Goal: Use online tool/utility: Utilize a website feature to perform a specific function

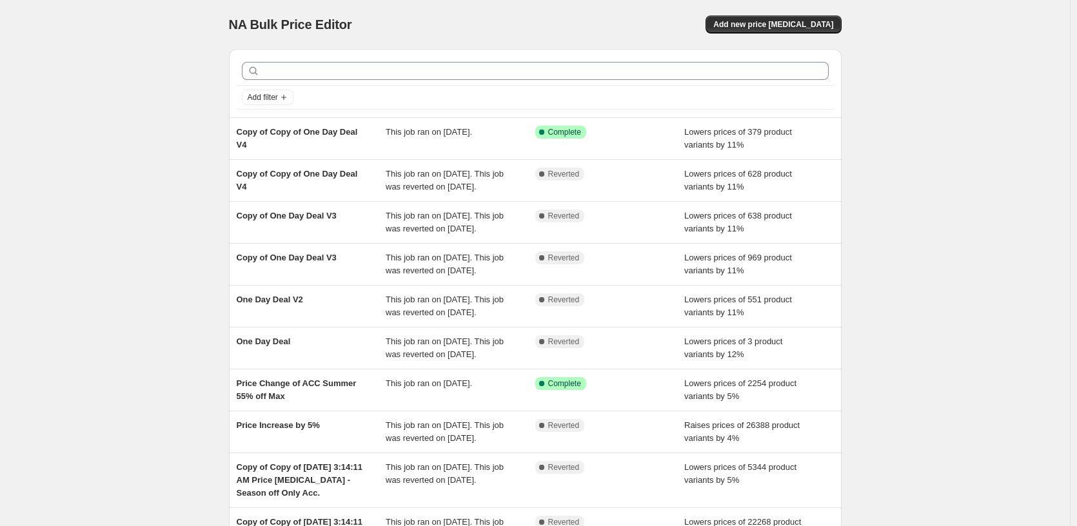
click at [120, 170] on div "NA Bulk Price Editor. This page is ready NA Bulk Price Editor Add new price [ME…" at bounding box center [535, 351] width 1070 height 703
click at [912, 169] on div "NA Bulk Price Editor. This page is ready NA Bulk Price Editor Add new price [ME…" at bounding box center [535, 351] width 1070 height 703
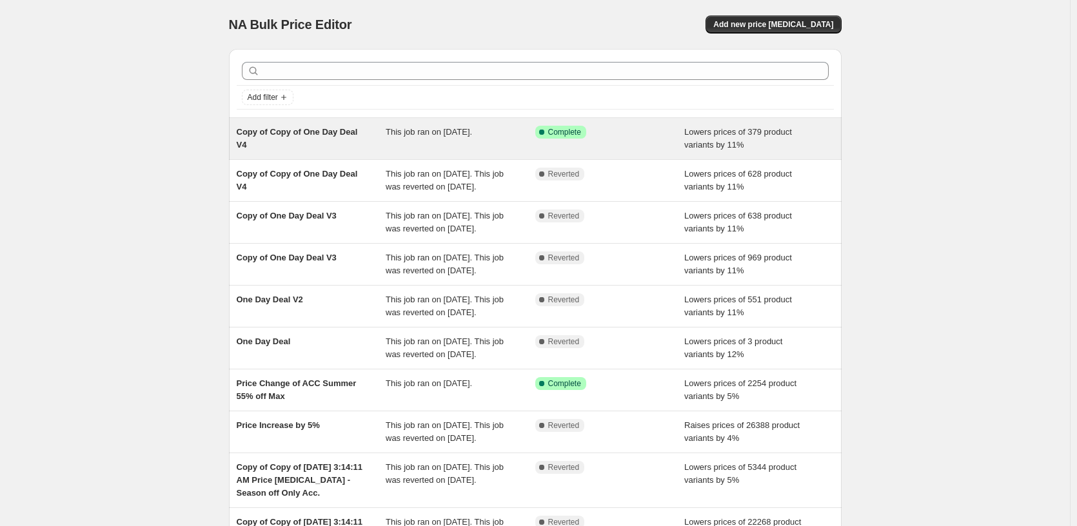
click at [720, 138] on div "Lowers prices of 379 product variants by 11%" at bounding box center [759, 139] width 150 height 26
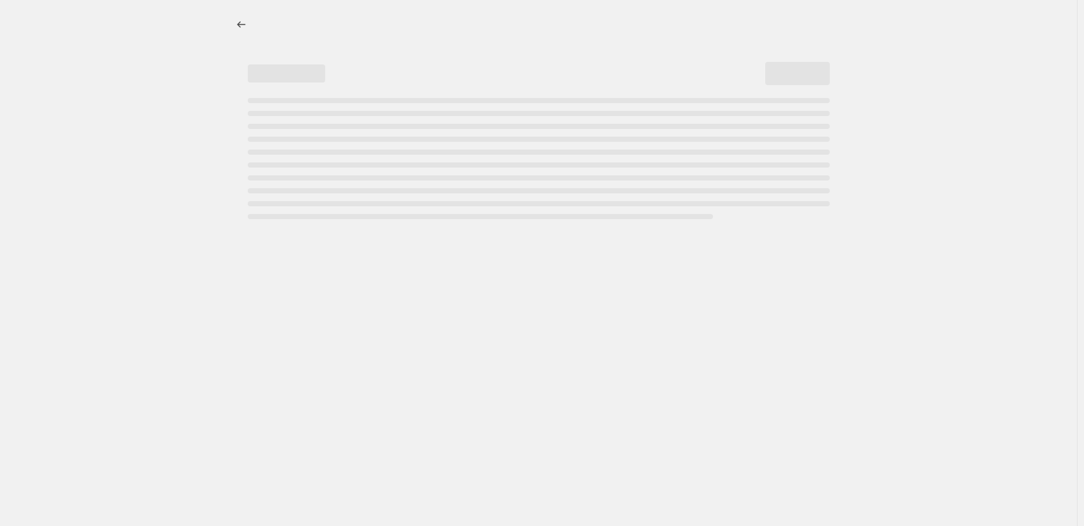
select select "percentage"
select select "pp"
select select "tag"
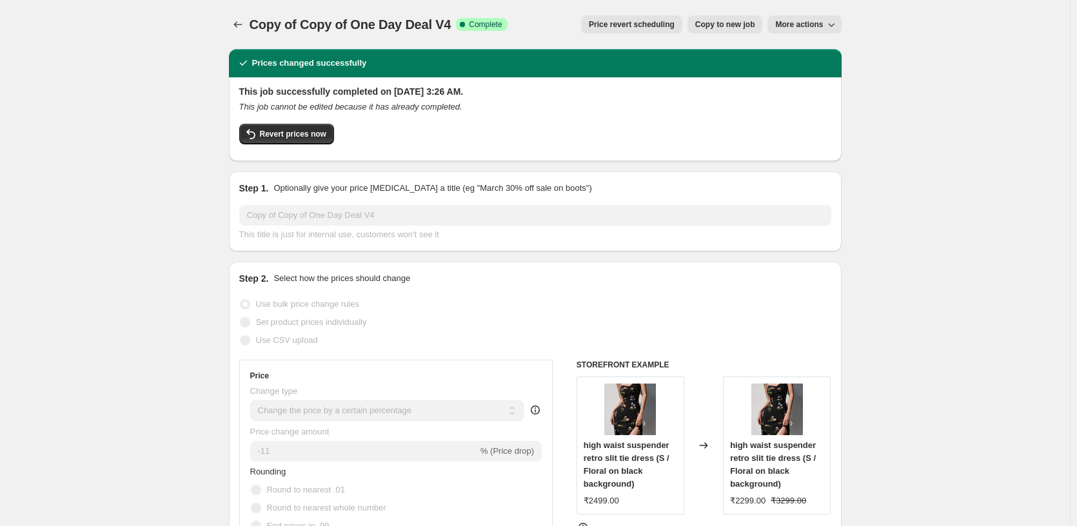
click at [746, 27] on span "Copy to new job" at bounding box center [725, 24] width 60 height 10
select select "percentage"
select select "pp"
select select "tag"
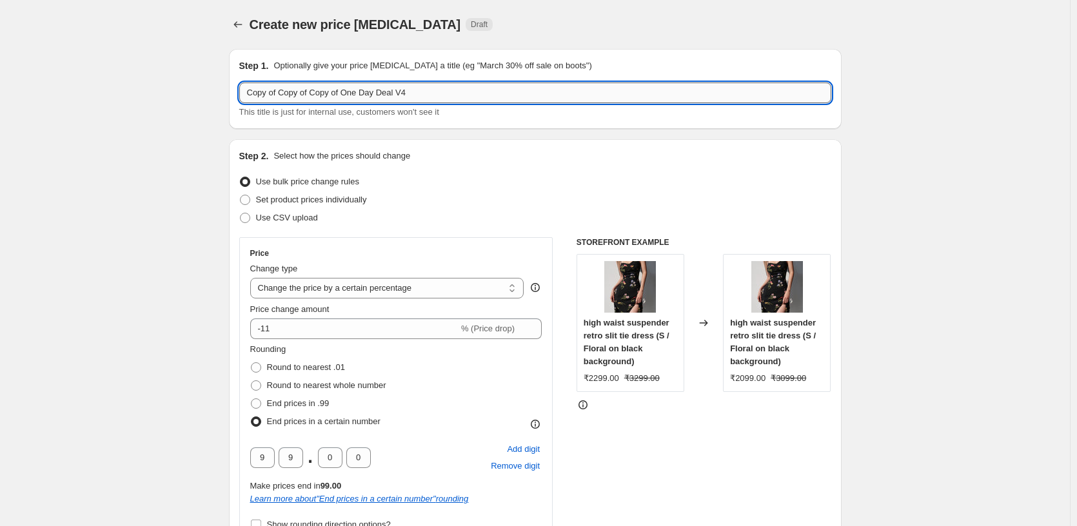
drag, startPoint x: 416, startPoint y: 93, endPoint x: 424, endPoint y: 93, distance: 8.4
click at [424, 93] on input "Copy of Copy of Copy of One Day Deal V4" at bounding box center [535, 93] width 592 height 21
type input "Copy of Copy of Copy of One Day Deal V5"
click at [237, 23] on icon "Price change jobs" at bounding box center [238, 24] width 13 height 13
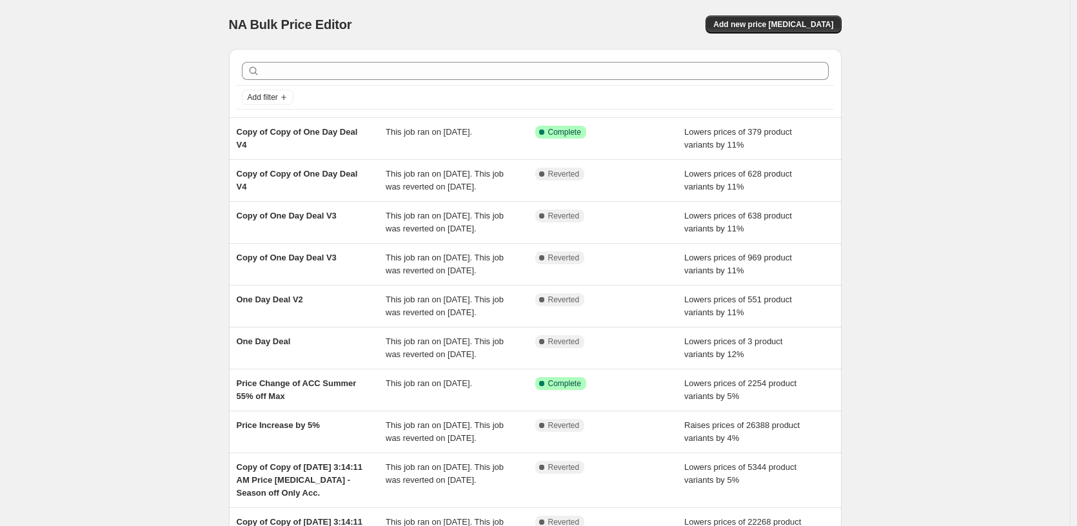
click at [132, 210] on div "NA Bulk Price Editor. This page is ready NA Bulk Price Editor Add new price cha…" at bounding box center [535, 351] width 1070 height 703
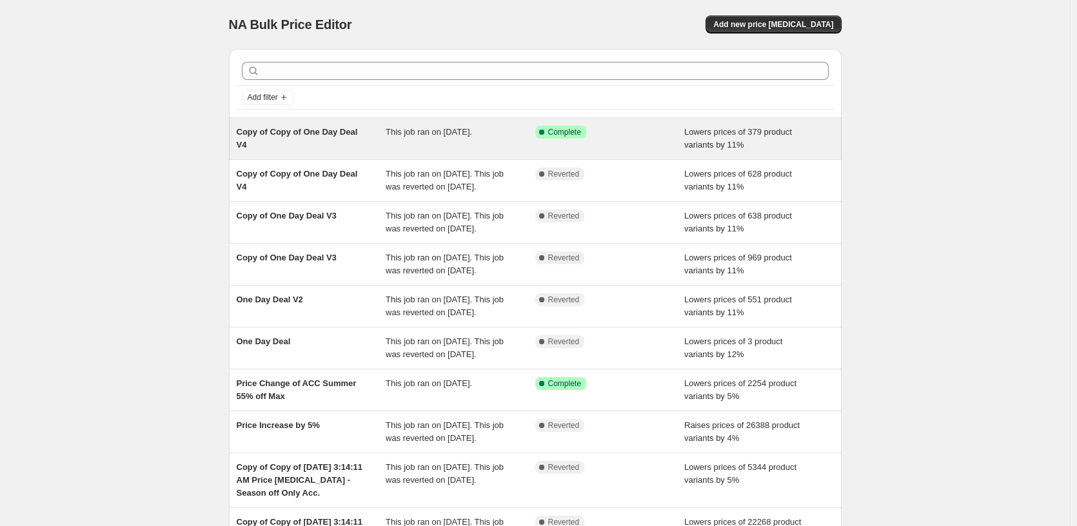
click at [405, 135] on span "This job ran on [DATE]." at bounding box center [429, 132] width 86 height 10
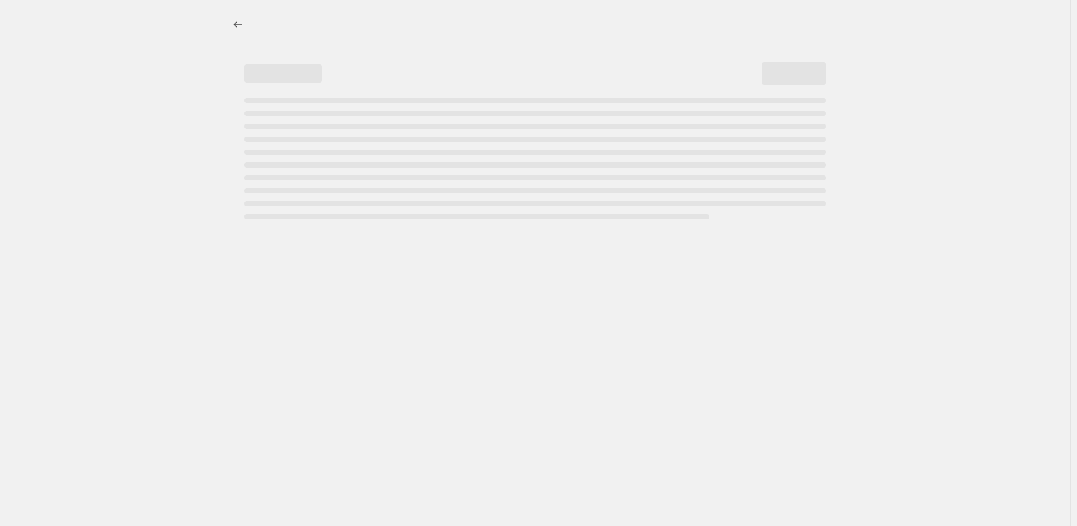
select select "percentage"
select select "pp"
select select "tag"
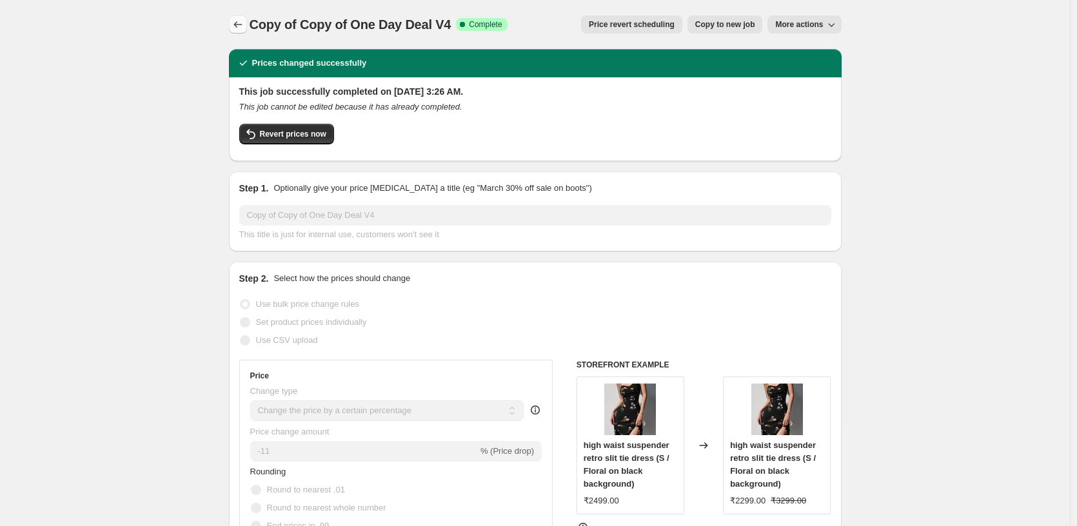
click at [247, 26] on button "Price change jobs" at bounding box center [238, 24] width 18 height 18
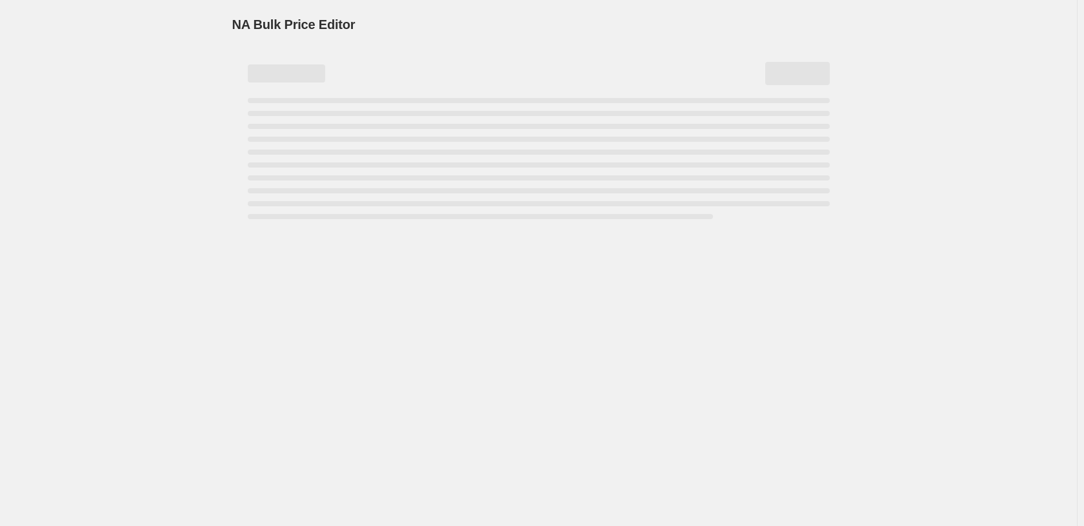
click at [248, 26] on span "NA Bulk Price Editor" at bounding box center [293, 24] width 123 height 14
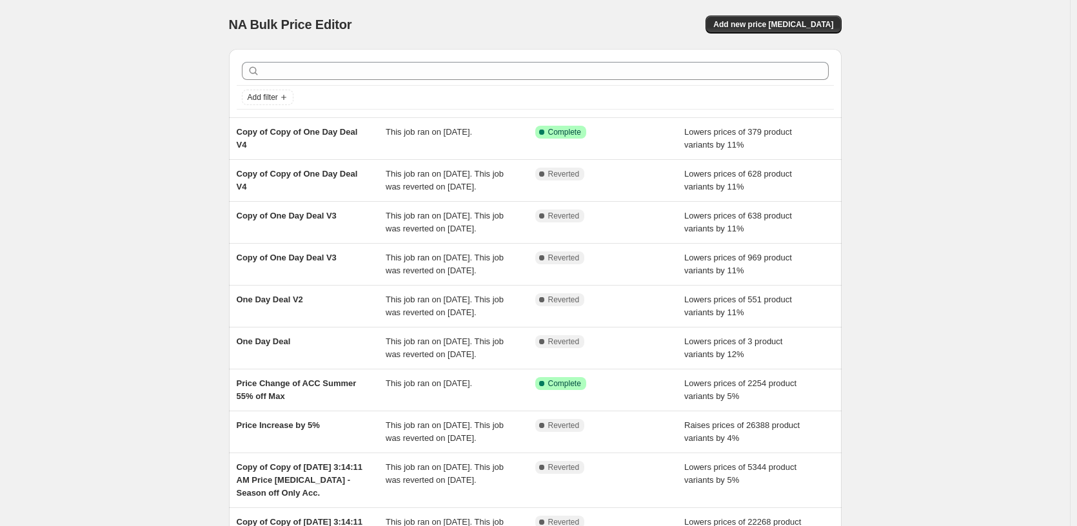
click at [202, 57] on div "NA Bulk Price Editor. This page is ready NA Bulk Price Editor Add new price cha…" at bounding box center [535, 351] width 1070 height 703
click at [1007, 209] on div "NA Bulk Price Editor. This page is ready NA Bulk Price Editor Add new price cha…" at bounding box center [535, 351] width 1070 height 703
click at [131, 37] on div "NA Bulk Price Editor. This page is ready NA Bulk Price Editor Add new price cha…" at bounding box center [535, 351] width 1070 height 703
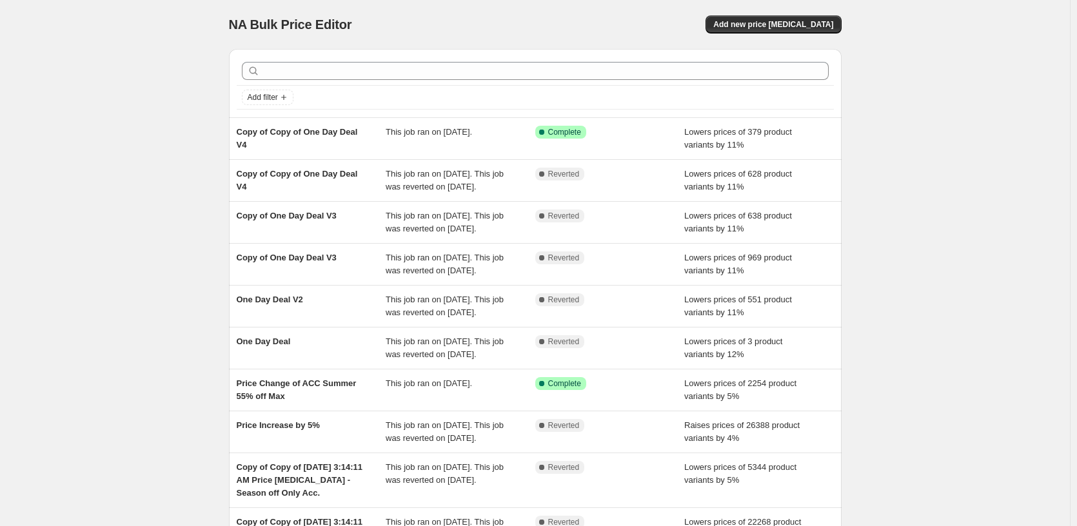
click at [161, 60] on div "NA Bulk Price Editor. This page is ready NA Bulk Price Editor Add new price cha…" at bounding box center [535, 351] width 1070 height 703
drag, startPoint x: 161, startPoint y: 60, endPoint x: 77, endPoint y: 38, distance: 87.3
click at [155, 60] on div "NA Bulk Price Editor. This page is ready NA Bulk Price Editor Add new price cha…" at bounding box center [535, 351] width 1070 height 703
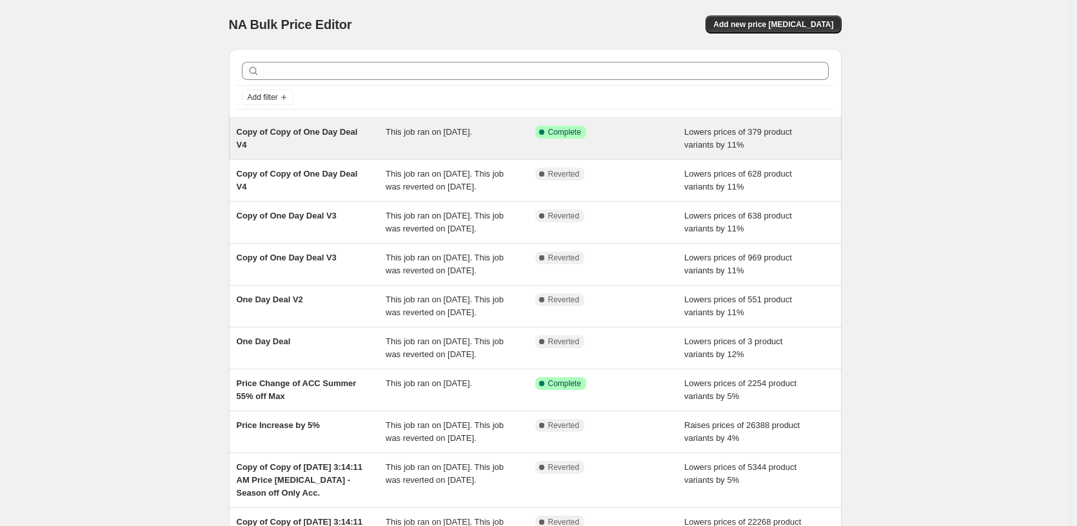
click at [448, 135] on span "This job ran on [DATE]." at bounding box center [429, 132] width 86 height 10
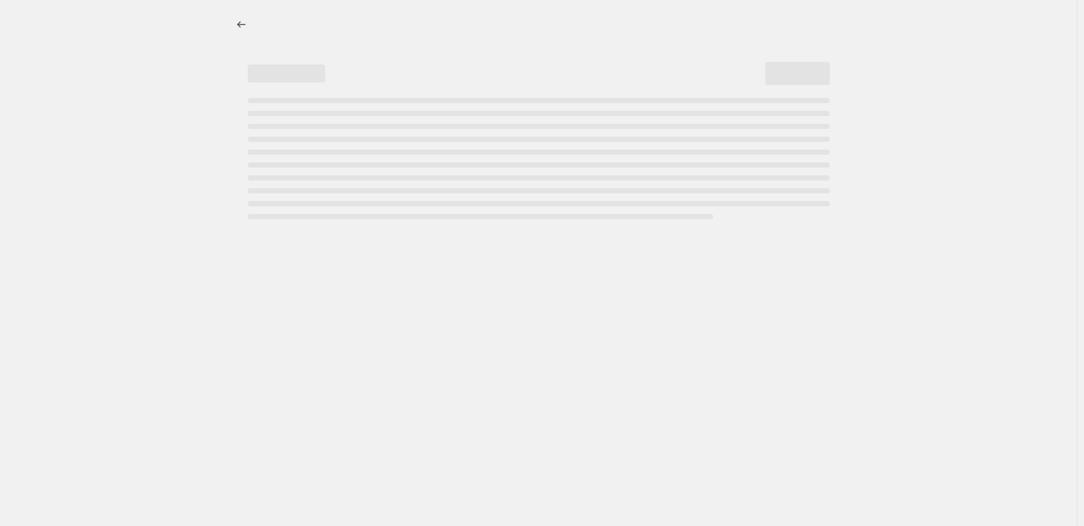
select select "percentage"
select select "pp"
select select "tag"
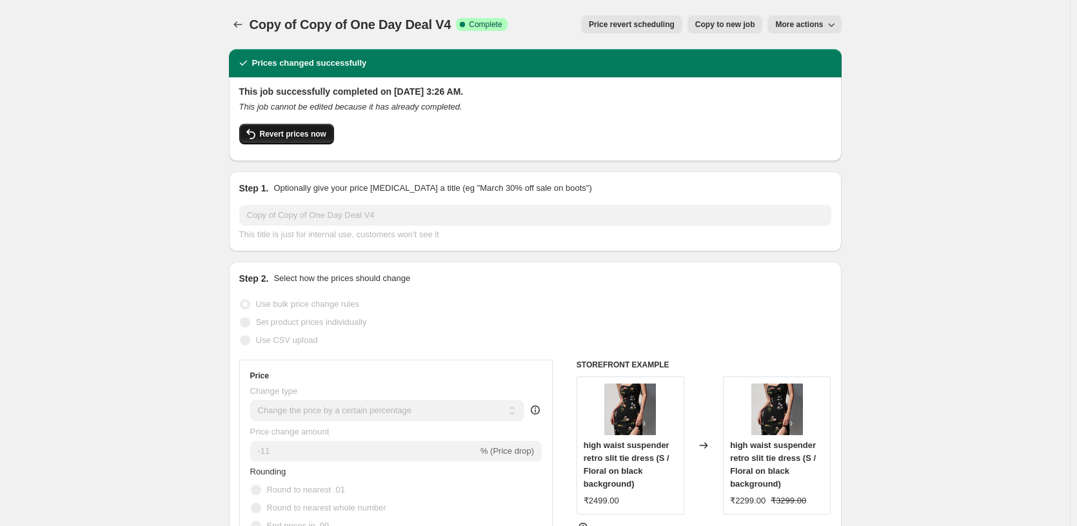
click at [306, 135] on span "Revert prices now" at bounding box center [293, 134] width 66 height 10
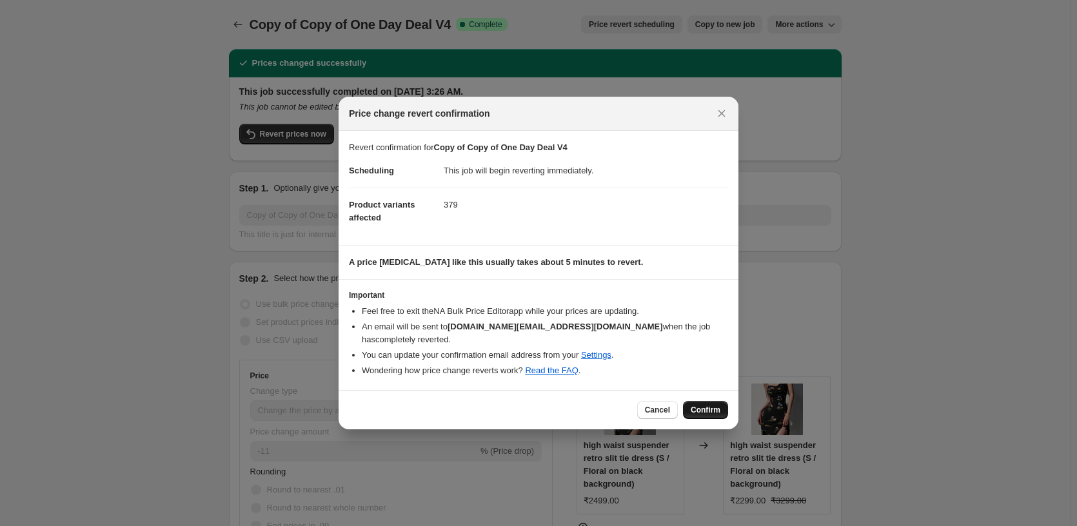
click at [715, 408] on span "Confirm" at bounding box center [706, 410] width 30 height 10
click at [715, 408] on div "Cancel Confirm" at bounding box center [682, 410] width 91 height 18
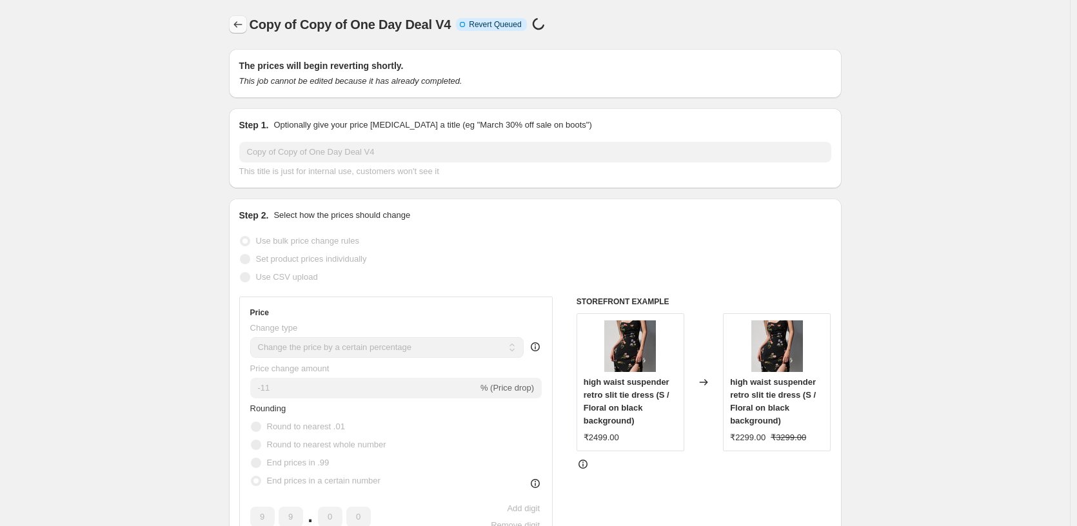
click at [240, 24] on icon "Price change jobs" at bounding box center [238, 24] width 13 height 13
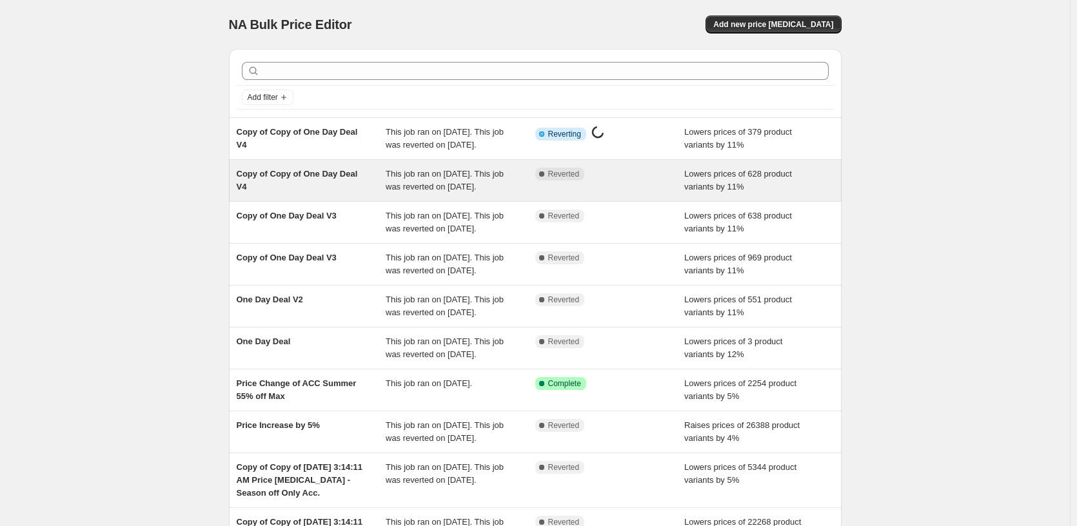
click at [541, 194] on div "Complete Reverted" at bounding box center [610, 181] width 150 height 26
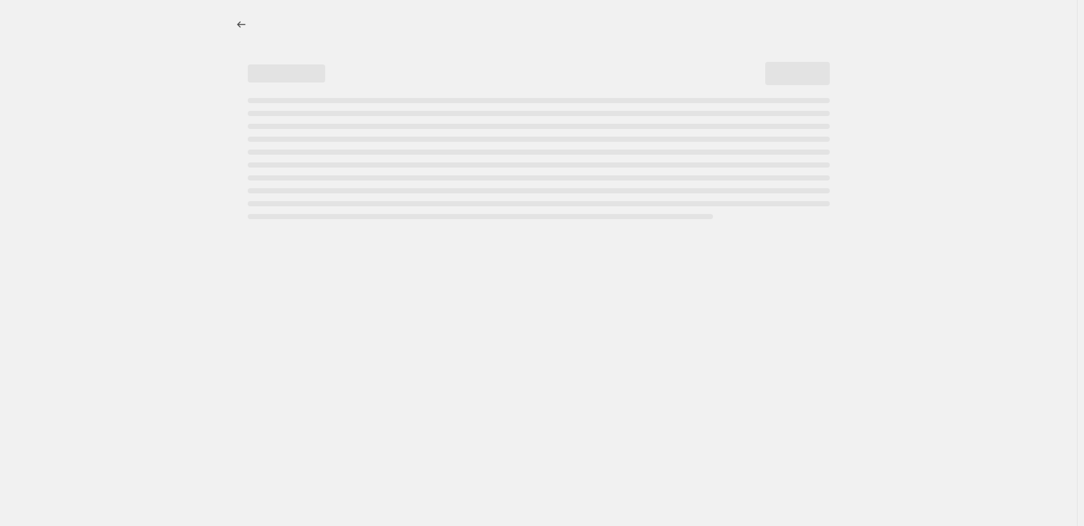
click at [541, 200] on div "Page loading" at bounding box center [539, 158] width 582 height 121
select select "percentage"
select select "pp"
select select "tag"
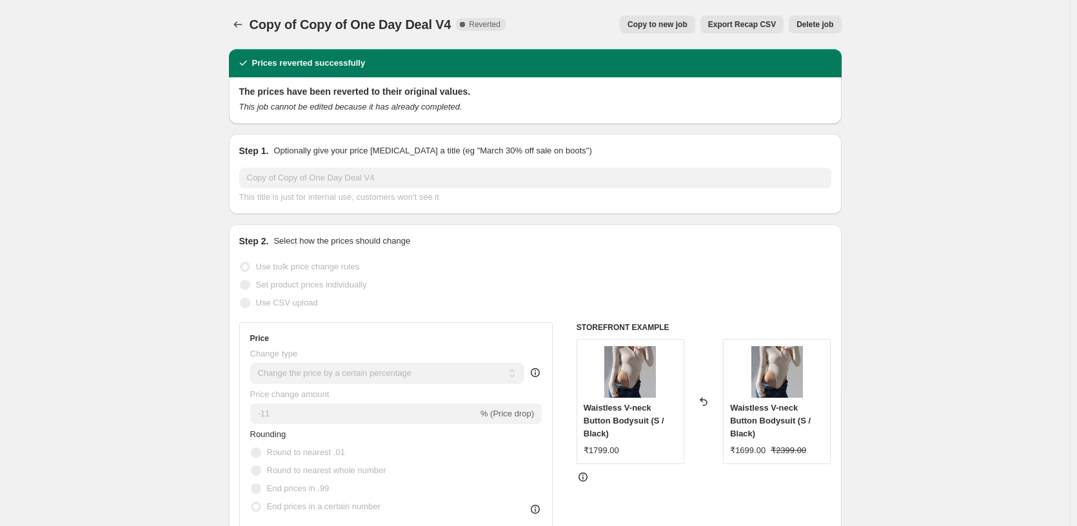
click at [657, 31] on button "Copy to new job" at bounding box center [657, 24] width 75 height 18
select select "percentage"
select select "pp"
select select "tag"
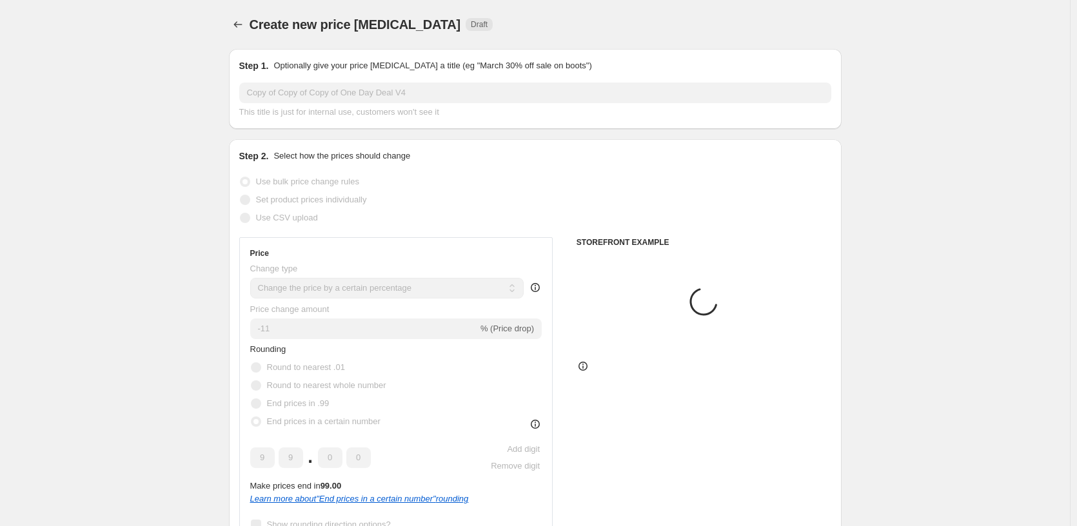
click at [657, 31] on div "Create new price [MEDICAL_DATA] Draft" at bounding box center [535, 24] width 613 height 18
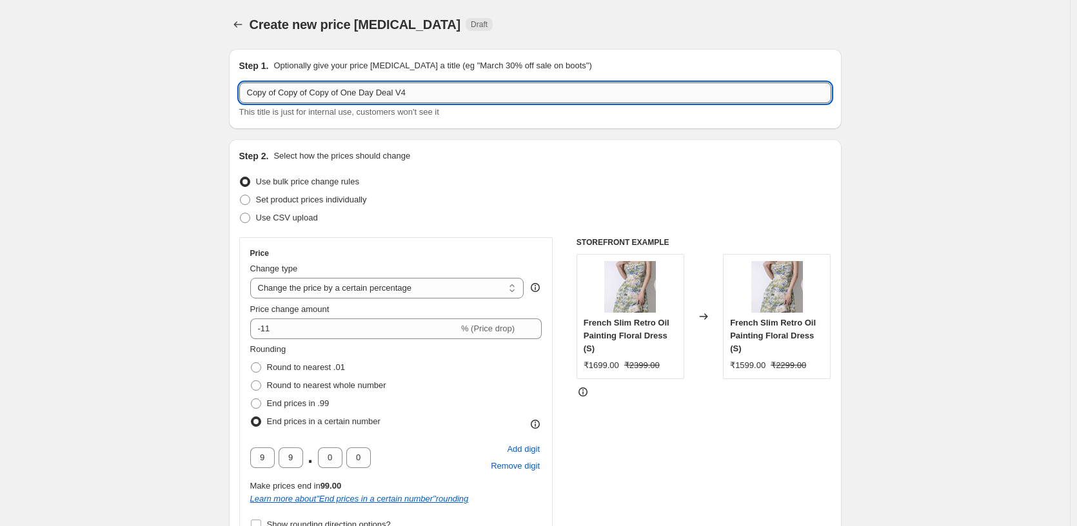
click at [439, 90] on input "Copy of Copy of Copy of One Day Deal V4" at bounding box center [535, 93] width 592 height 21
type input "Copy of Copy of Copy of One Day Deal V5"
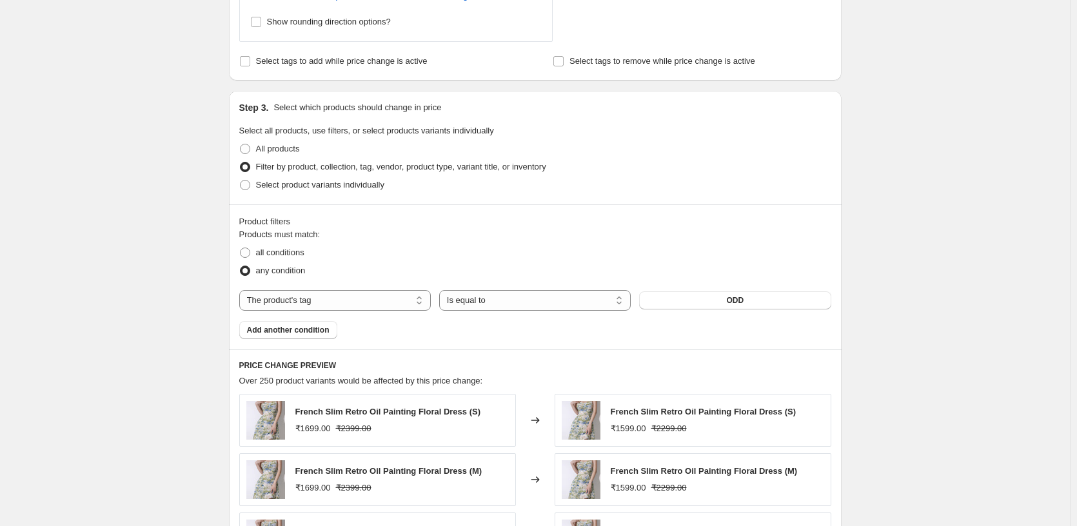
scroll to position [1235, 0]
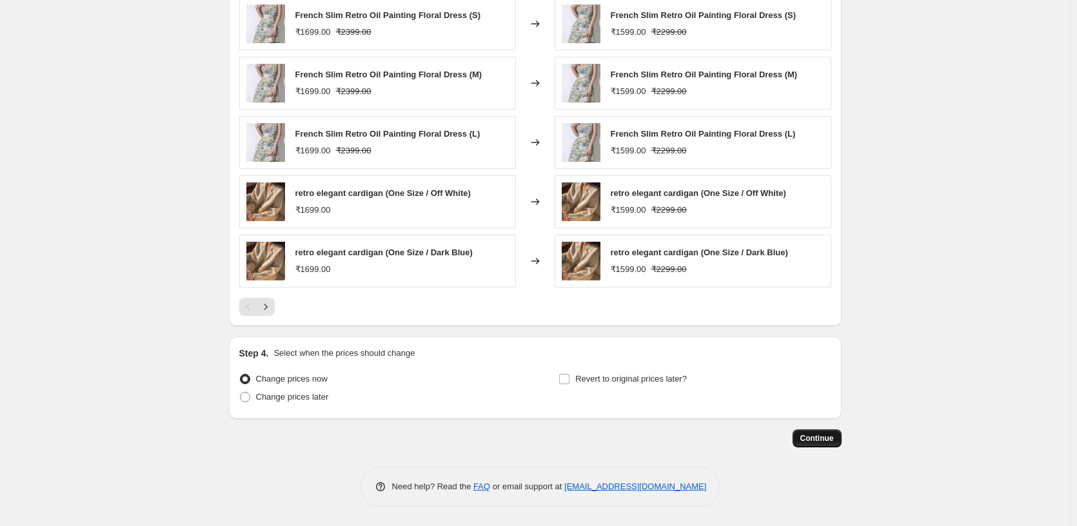
click at [821, 437] on span "Continue" at bounding box center [817, 438] width 34 height 10
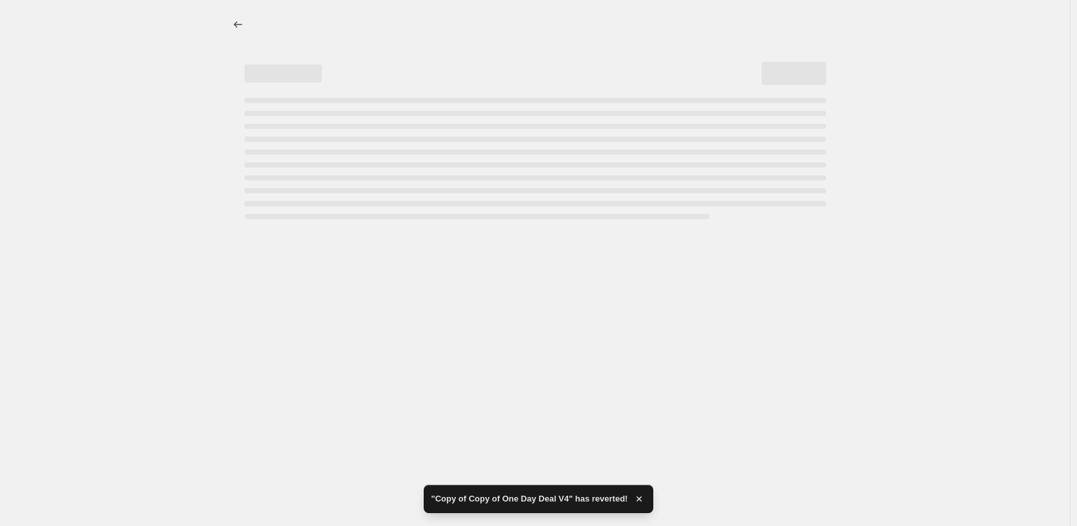
scroll to position [0, 0]
select select "percentage"
select select "pp"
select select "tag"
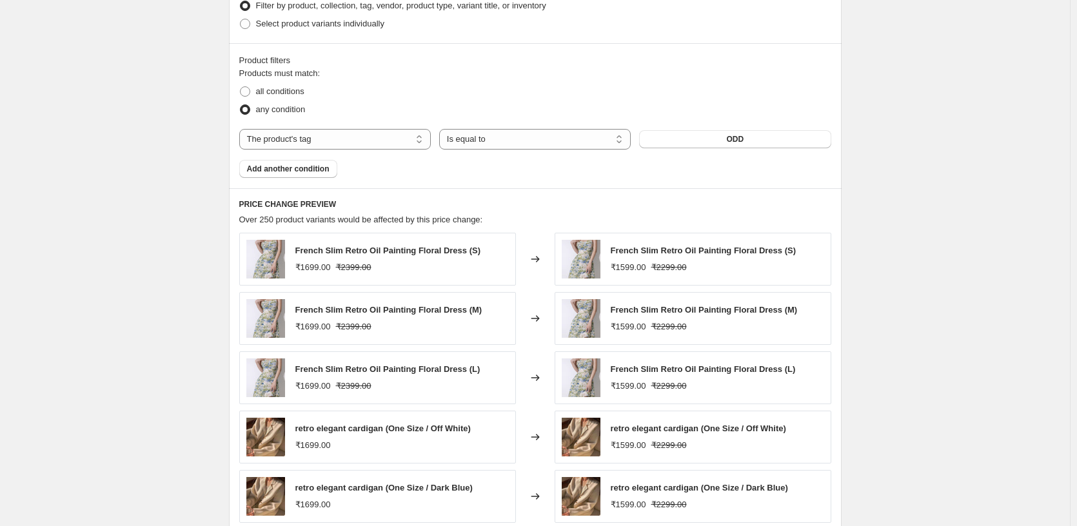
scroll to position [1235, 0]
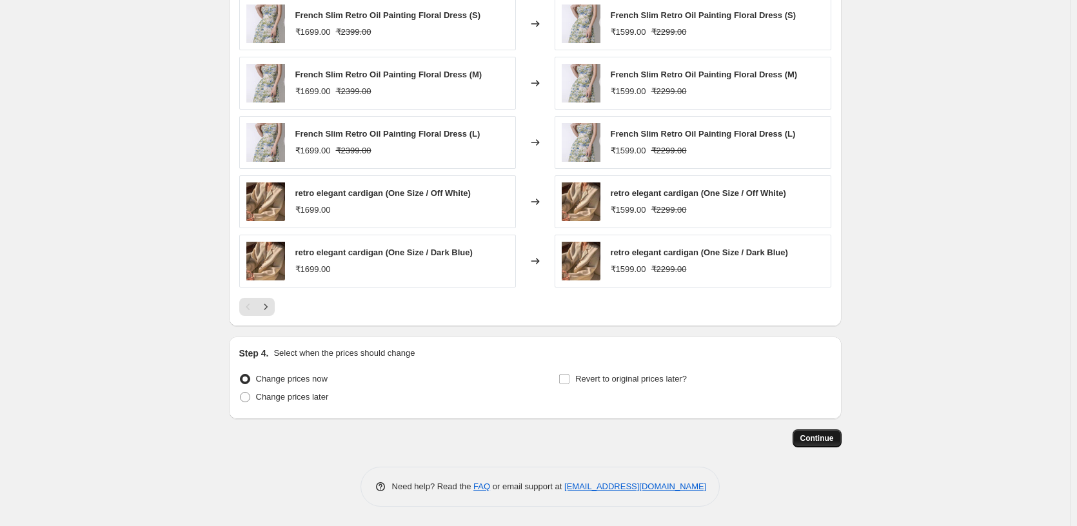
click at [818, 440] on span "Continue" at bounding box center [817, 438] width 34 height 10
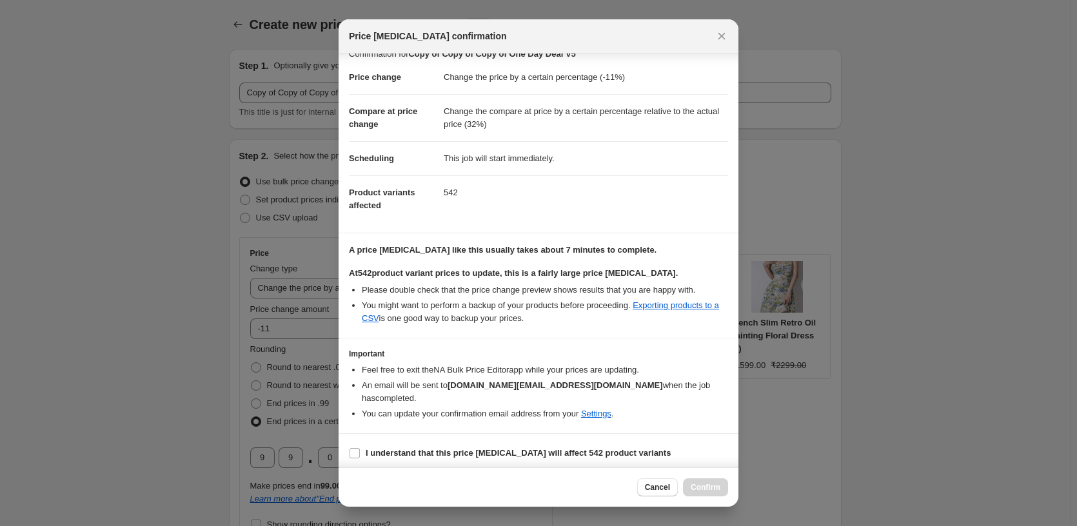
scroll to position [21, 0]
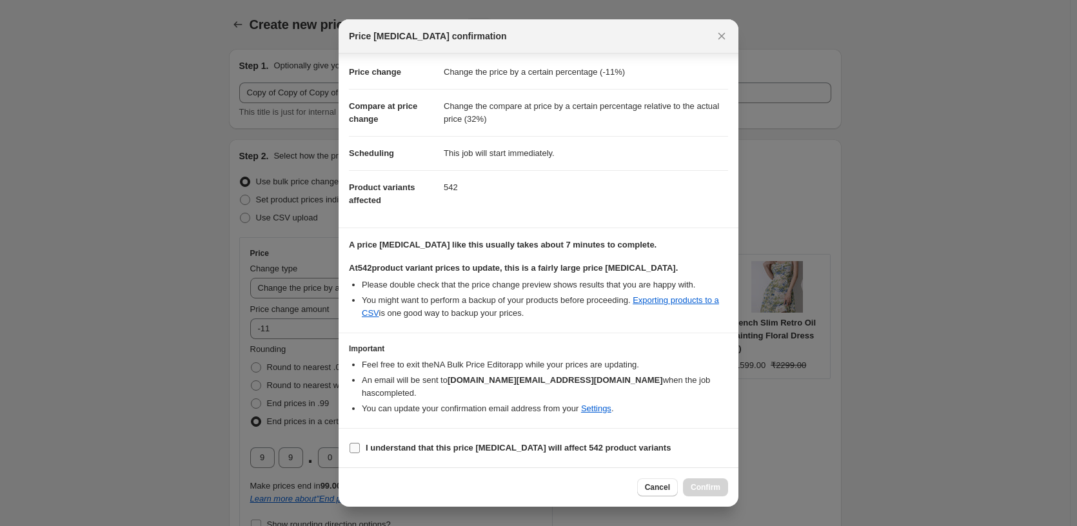
click at [370, 452] on b "I understand that this price [MEDICAL_DATA] will affect 542 product variants" at bounding box center [518, 448] width 305 height 10
click at [360, 452] on input "I understand that this price [MEDICAL_DATA] will affect 542 product variants" at bounding box center [355, 448] width 10 height 10
click at [370, 452] on b "I understand that this price [MEDICAL_DATA] will affect 542 product variants" at bounding box center [518, 448] width 305 height 10
click at [360, 452] on input "I understand that this price [MEDICAL_DATA] will affect 542 product variants" at bounding box center [355, 448] width 10 height 10
click at [345, 444] on section "I understand that this price [MEDICAL_DATA] will affect 542 product variants" at bounding box center [539, 448] width 400 height 39
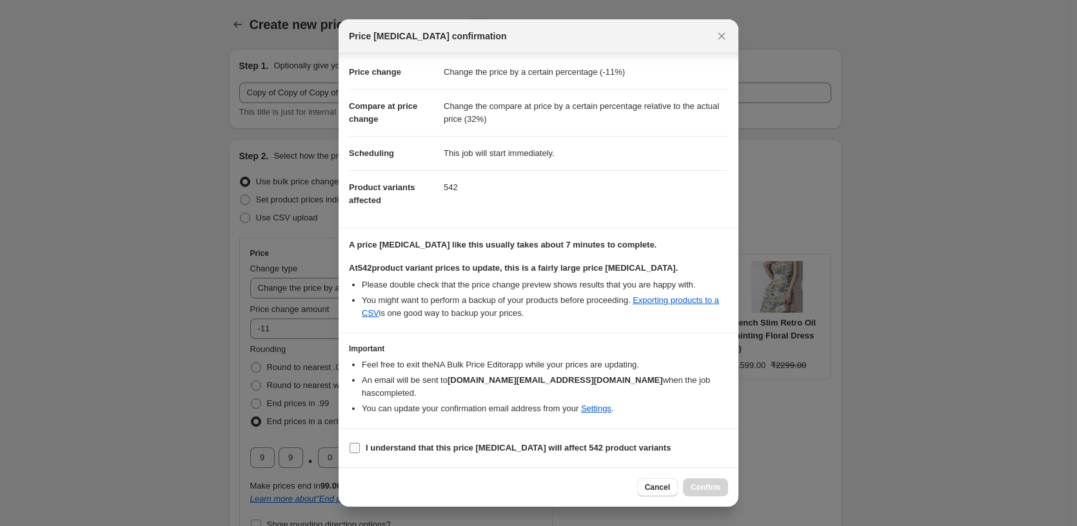
click at [352, 446] on input "I understand that this price [MEDICAL_DATA] will affect 542 product variants" at bounding box center [355, 448] width 10 height 10
checkbox input "true"
click at [715, 492] on span "Confirm" at bounding box center [706, 487] width 30 height 10
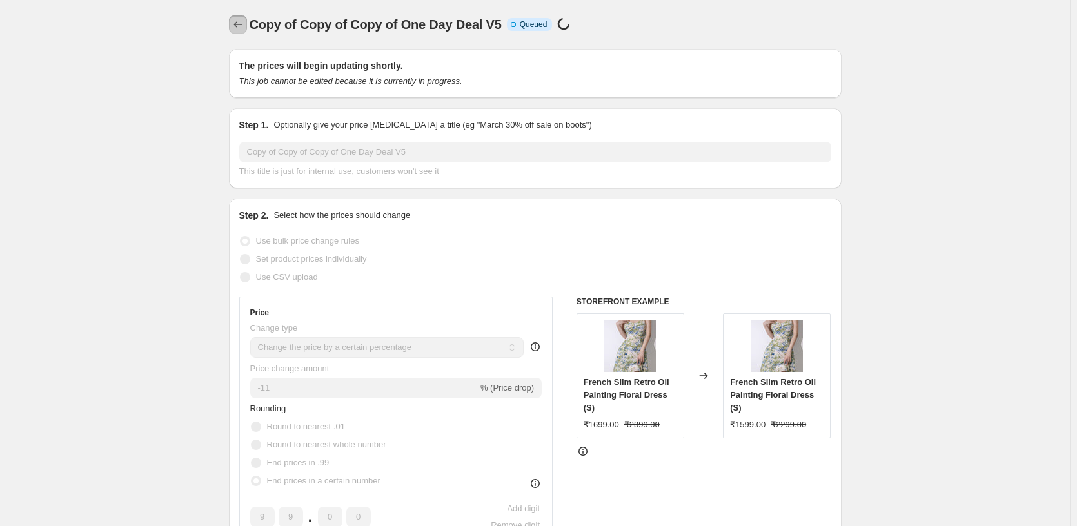
click at [241, 26] on icon "Price change jobs" at bounding box center [238, 24] width 13 height 13
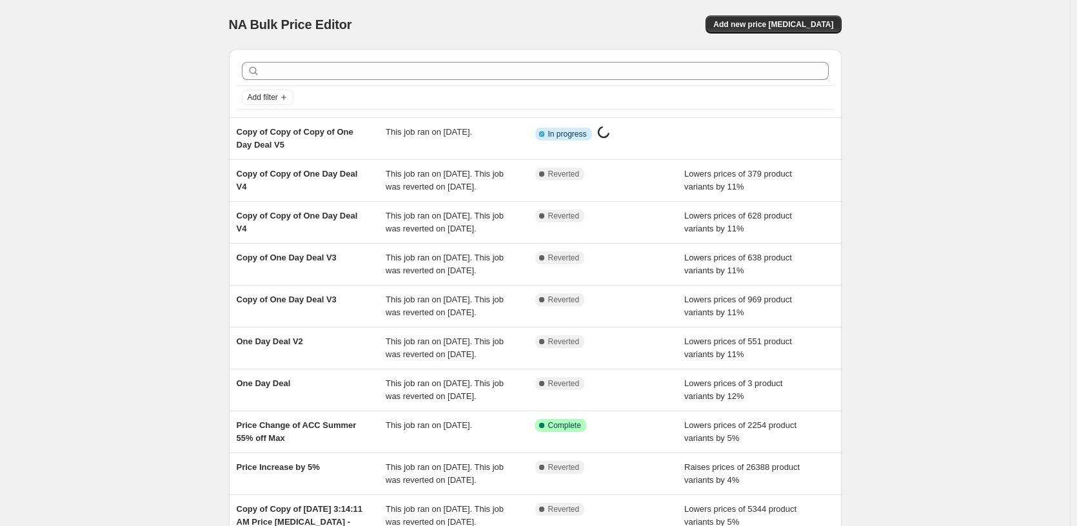
click at [130, 110] on div "NA Bulk Price Editor. This page is ready NA Bulk Price Editor Add new price [ME…" at bounding box center [535, 338] width 1070 height 677
click at [172, 20] on div "NA Bulk Price Editor. This page is ready NA Bulk Price Editor Add new price [ME…" at bounding box center [535, 338] width 1070 height 677
click at [170, 68] on div "NA Bulk Price Editor. This page is ready NA Bulk Price Editor Add new price [ME…" at bounding box center [535, 338] width 1070 height 677
